Goal: Information Seeking & Learning: Compare options

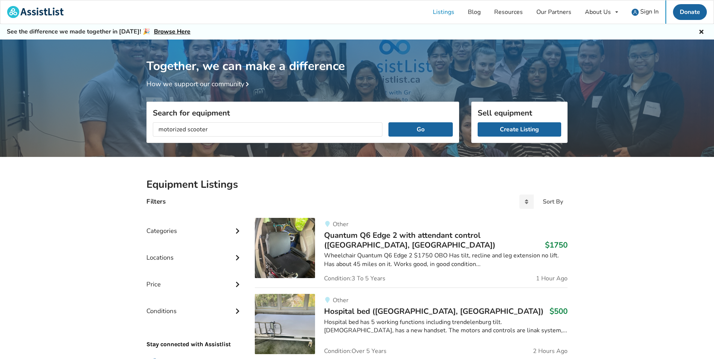
type input "motorized scooter"
click at [388, 122] on button "Go" at bounding box center [420, 129] width 64 height 14
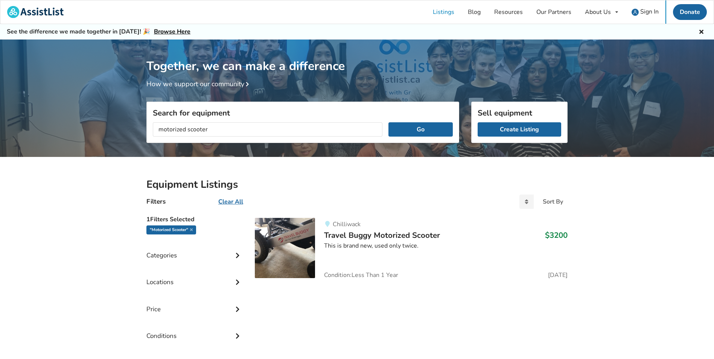
click at [366, 252] on div "Chilliwack Travel Buggy Motorized Scooter $3200 This is brand new, used only tw…" at bounding box center [441, 248] width 253 height 60
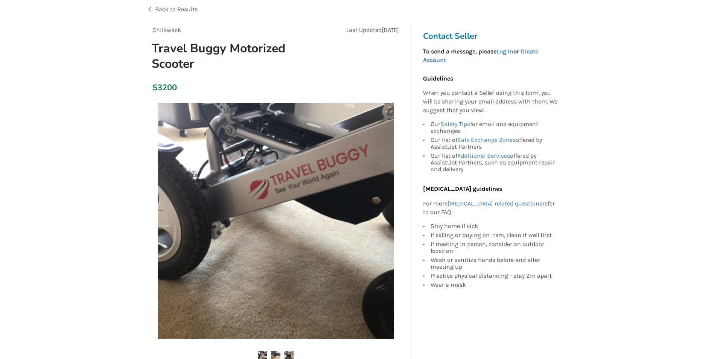
scroll to position [113, 0]
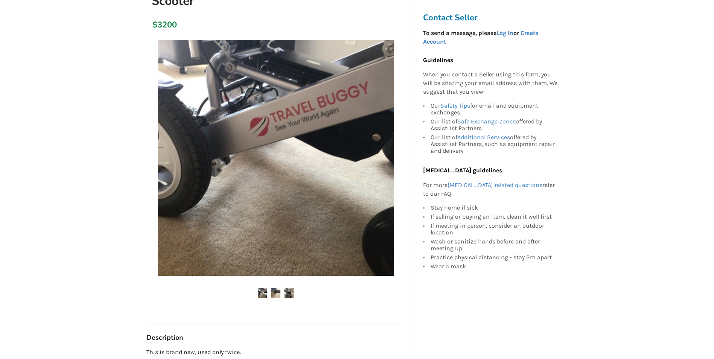
click at [274, 294] on img at bounding box center [275, 292] width 9 height 9
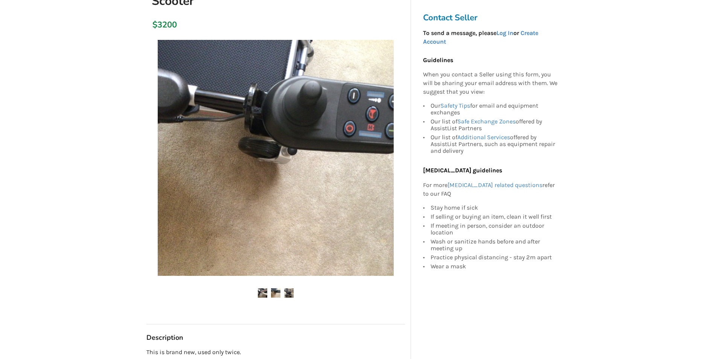
click at [289, 292] on img at bounding box center [288, 292] width 9 height 9
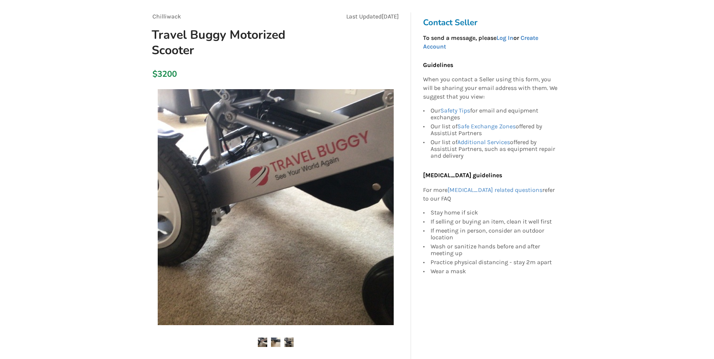
scroll to position [0, 0]
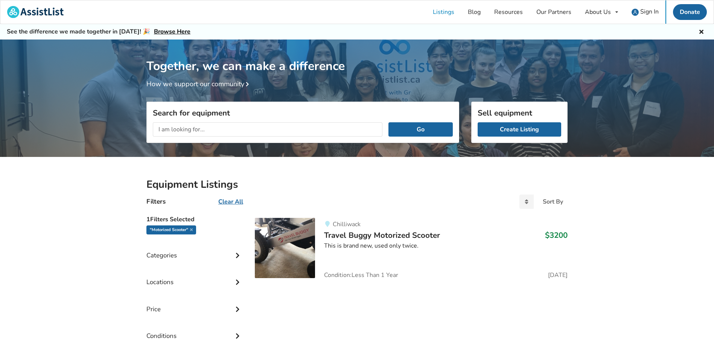
click at [217, 128] on input "text" at bounding box center [268, 129] width 230 height 14
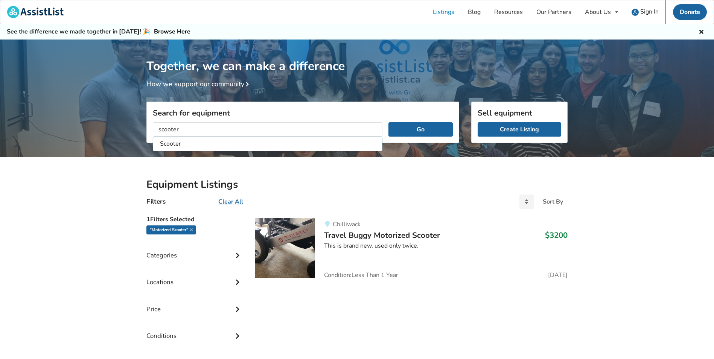
type input "scooter"
click at [388, 122] on button "Go" at bounding box center [420, 129] width 64 height 14
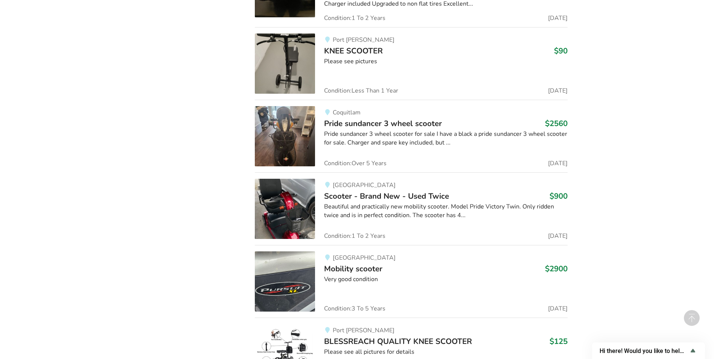
scroll to position [565, 0]
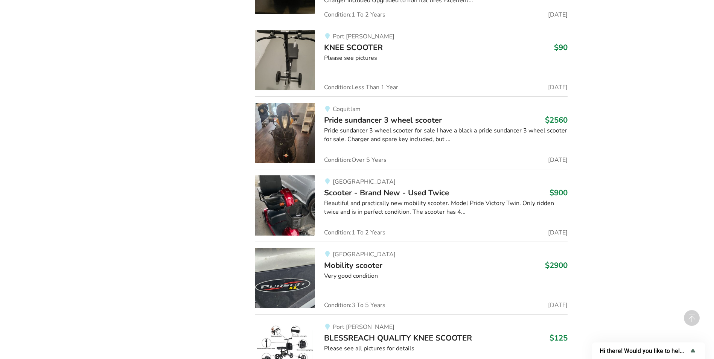
click at [378, 200] on div "Beautiful and practically new mobility scooter. Model Pride Victory Twin. Only …" at bounding box center [446, 207] width 244 height 17
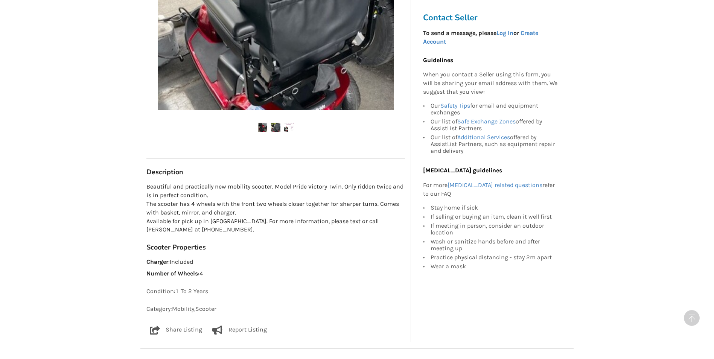
scroll to position [263, 0]
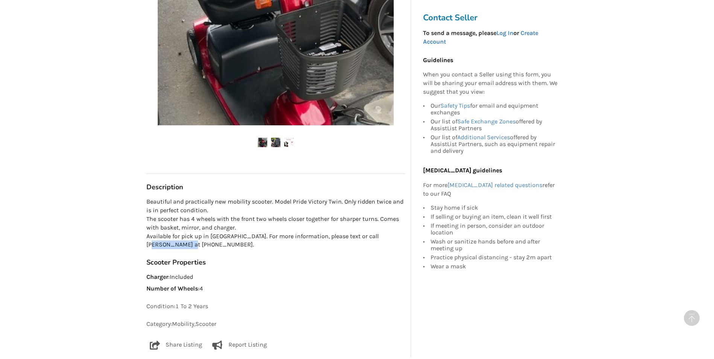
drag, startPoint x: 379, startPoint y: 238, endPoint x: 379, endPoint y: 247, distance: 8.3
click at [379, 247] on p "Beautiful and practically new mobility scooter. Model Pride Victory Twin. Only …" at bounding box center [275, 224] width 259 height 52
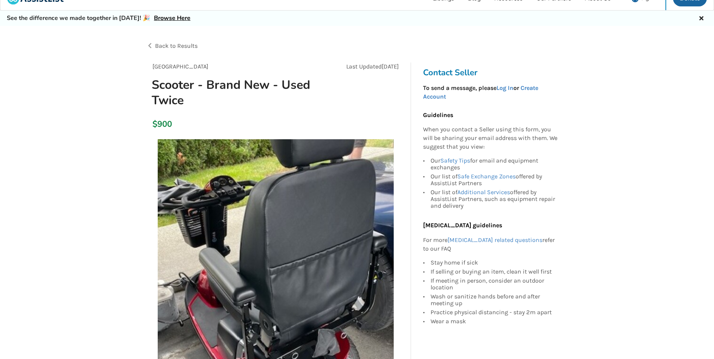
scroll to position [0, 0]
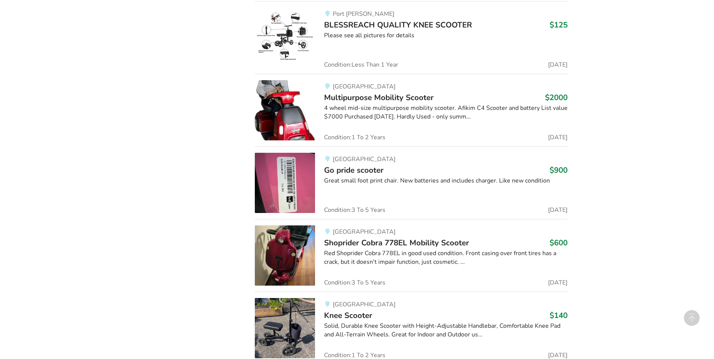
scroll to position [941, 0]
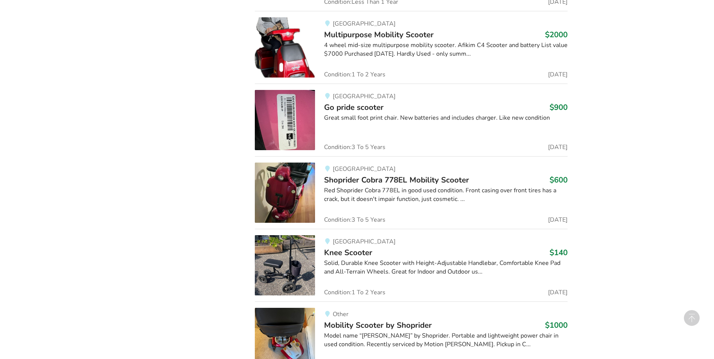
click at [423, 108] on h3 "Go pride scooter $900" at bounding box center [446, 107] width 244 height 10
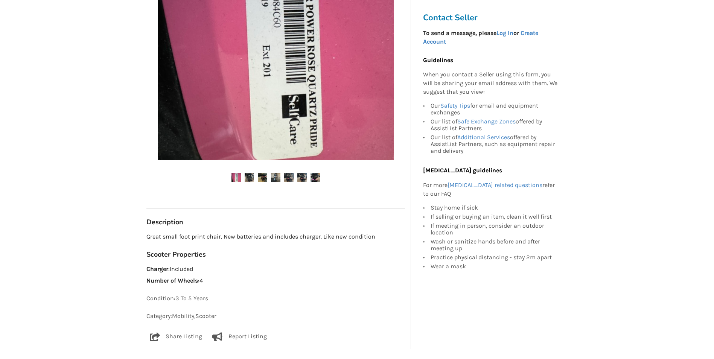
scroll to position [226, 0]
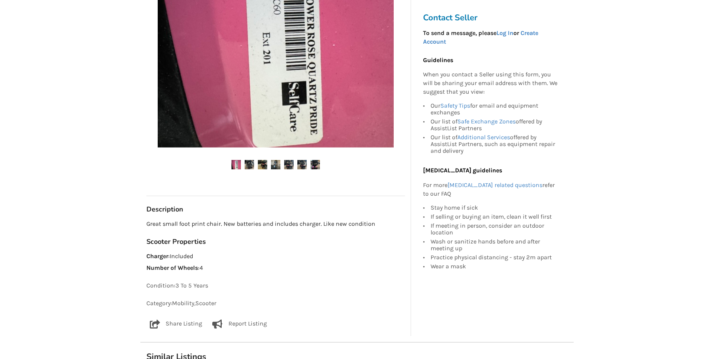
click at [247, 164] on img at bounding box center [249, 164] width 9 height 9
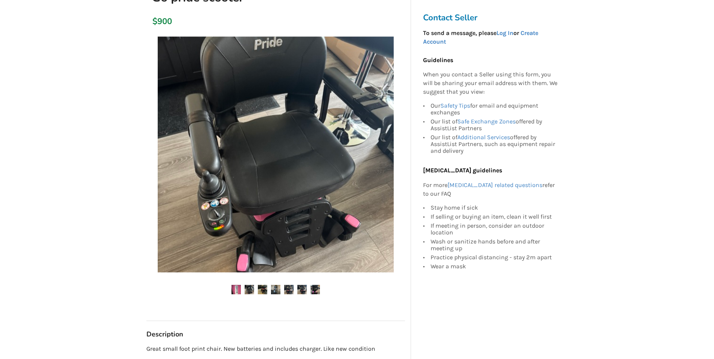
scroll to position [113, 0]
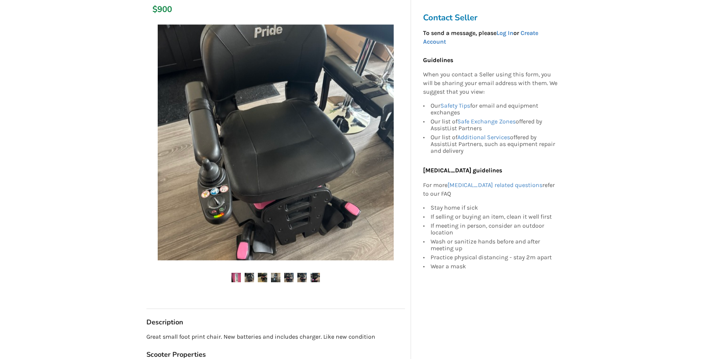
click at [260, 279] on img at bounding box center [262, 277] width 9 height 9
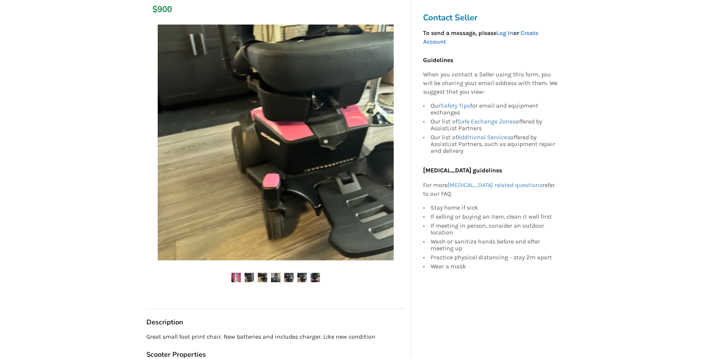
click at [276, 277] on img at bounding box center [275, 277] width 9 height 9
click at [296, 274] on ul at bounding box center [275, 278] width 259 height 10
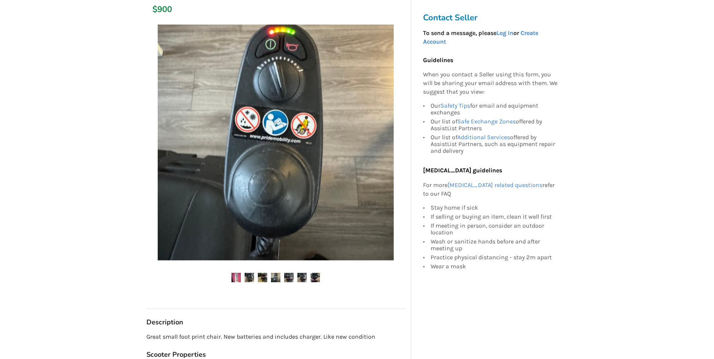
click at [287, 276] on img at bounding box center [288, 277] width 9 height 9
click at [305, 275] on img at bounding box center [301, 277] width 9 height 9
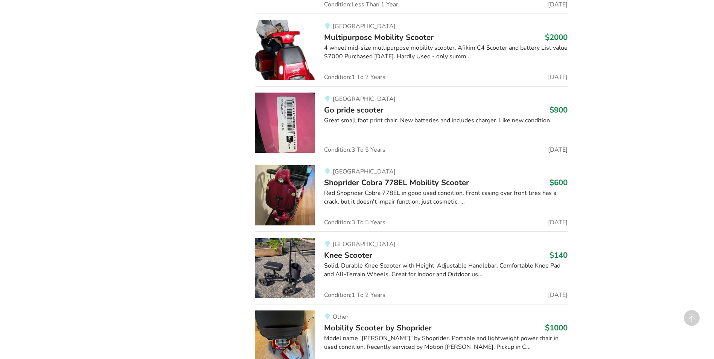
scroll to position [941, 0]
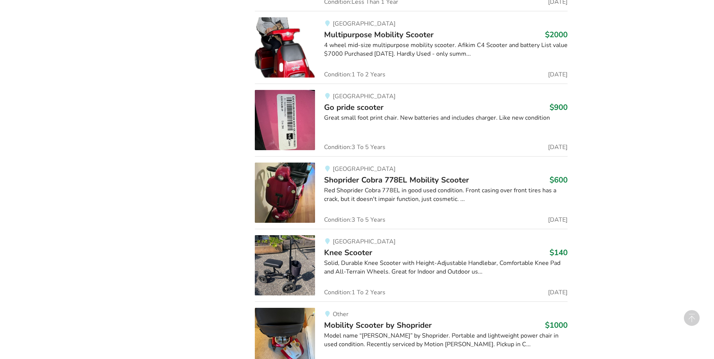
click at [392, 189] on div "Red Shoprider Cobra 778EL in good used condition. Front casing over front tires…" at bounding box center [446, 194] width 244 height 17
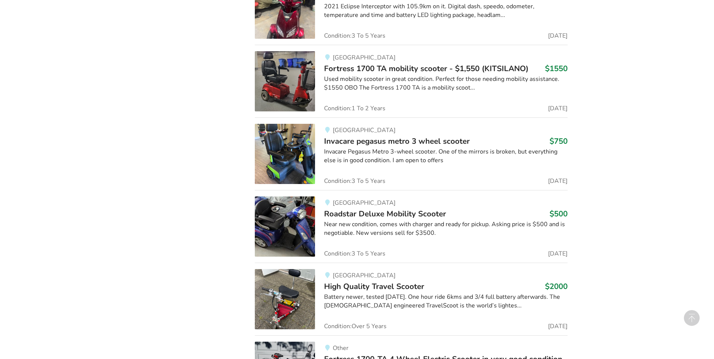
scroll to position [1355, 0]
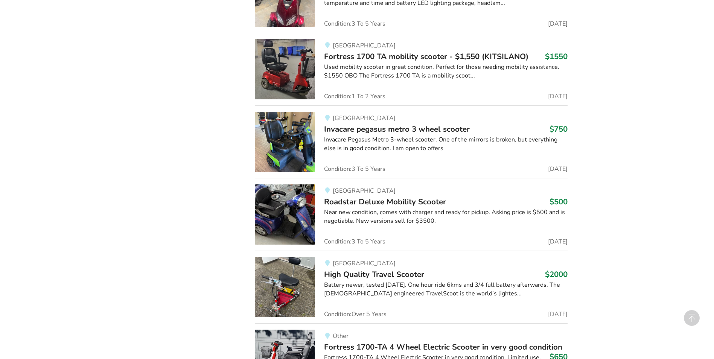
click at [410, 136] on div "Invacare Pegasus Metro 3-wheel scooter. One of the mirrors is broken, but every…" at bounding box center [446, 144] width 244 height 17
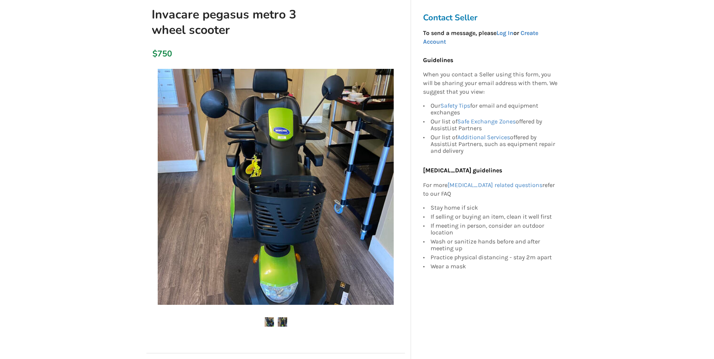
scroll to position [75, 0]
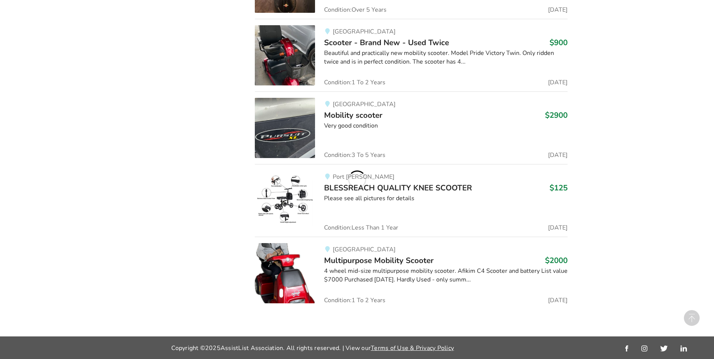
scroll to position [715, 0]
